Goal: Entertainment & Leisure: Consume media (video, audio)

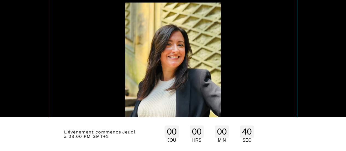
scroll to position [356, 0]
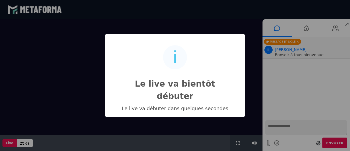
click at [255, 142] on div "i Le live va bientôt débuter × Le live va débuter dans quelques secondes OK No …" at bounding box center [175, 75] width 350 height 151
click at [254, 143] on div "i Le live va bientôt débuter × Le live va débuter dans quelques secondes OK No …" at bounding box center [175, 75] width 350 height 151
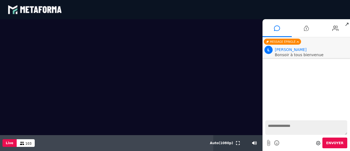
click at [228, 52] on video at bounding box center [131, 62] width 262 height 86
click at [225, 141] on span "Auto ( 1080 p)" at bounding box center [221, 143] width 23 height 4
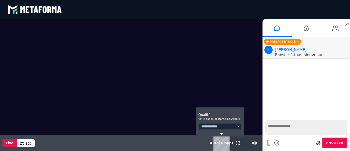
click at [225, 141] on span "Auto ( 1080 p)" at bounding box center [221, 143] width 23 height 4
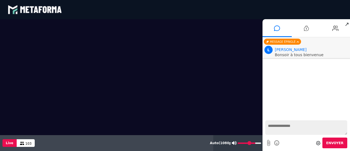
click at [232, 144] on icon at bounding box center [234, 143] width 5 height 4
type input "**"
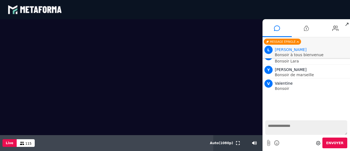
click at [276, 124] on textarea at bounding box center [306, 127] width 82 height 14
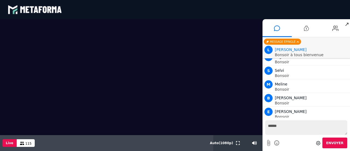
scroll to position [313, 0]
type textarea "*"
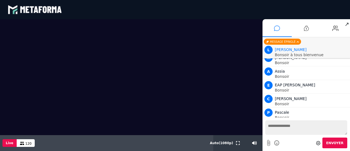
scroll to position [422, 0]
click at [292, 23] on li at bounding box center [306, 28] width 29 height 18
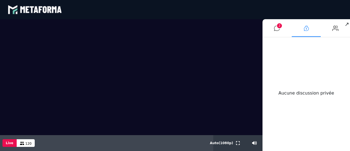
click at [297, 25] on li at bounding box center [306, 28] width 29 height 18
click at [311, 20] on li at bounding box center [306, 28] width 29 height 18
click at [252, 59] on video at bounding box center [131, 62] width 262 height 86
click at [277, 26] on span "9+" at bounding box center [279, 25] width 5 height 5
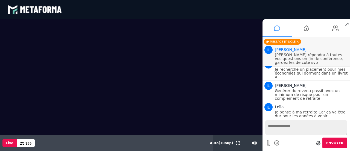
scroll to position [2369, 0]
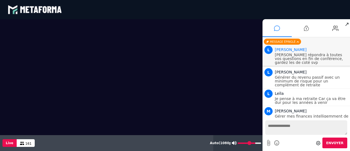
click at [235, 142] on icon at bounding box center [234, 143] width 5 height 4
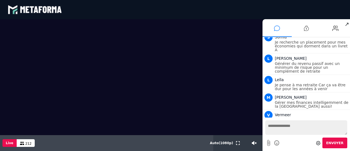
scroll to position [3807, 0]
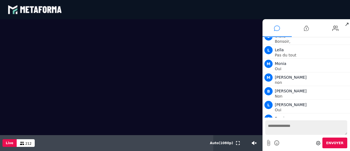
click at [292, 127] on textarea at bounding box center [306, 127] width 82 height 14
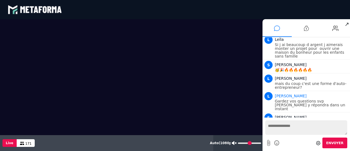
click at [234, 143] on icon at bounding box center [234, 143] width 5 height 4
type input "**"
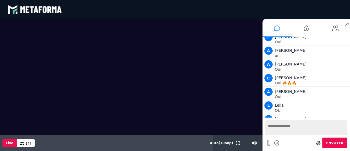
scroll to position [5624, 0]
